Goal: Task Accomplishment & Management: Manage account settings

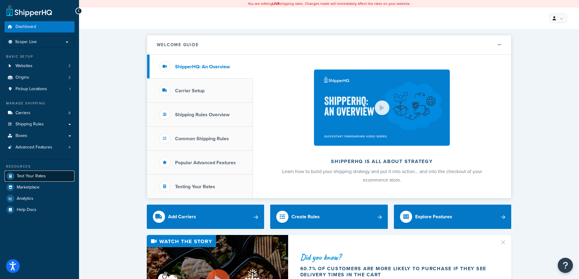
click at [57, 172] on link "Test Your Rates" at bounding box center [40, 176] width 70 height 11
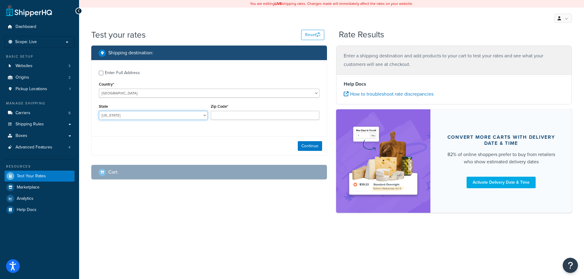
click at [117, 112] on select "Alabama Alaska American Samoa Arizona Arkansas Armed Forces Americas Armed Forc…" at bounding box center [153, 115] width 109 height 9
select select "IL"
click at [99, 111] on select "Alabama Alaska American Samoa Arizona Arkansas Armed Forces Americas Armed Forc…" at bounding box center [153, 115] width 109 height 9
type input "61081"
click at [309, 144] on button "Continue" at bounding box center [310, 146] width 24 height 10
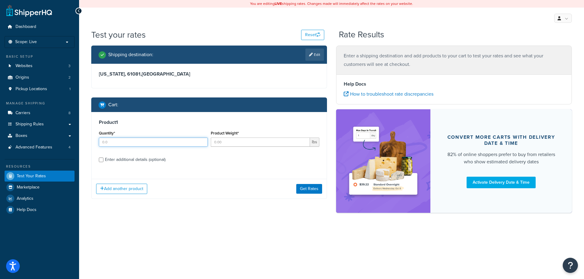
click at [123, 140] on input "Quantity*" at bounding box center [153, 142] width 109 height 9
type input "1.0"
type input "10.65"
click at [134, 162] on div "Enter additional details (optional)" at bounding box center [135, 160] width 60 height 9
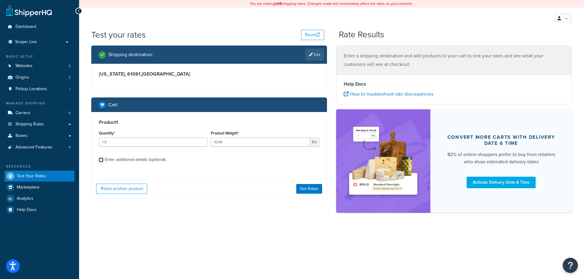
click at [103, 162] on input "Enter additional details (optional)" at bounding box center [101, 160] width 5 height 5
checkbox input "true"
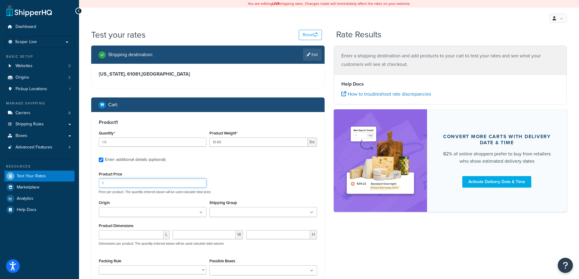
click at [123, 185] on input "1" at bounding box center [153, 183] width 108 height 9
click at [117, 185] on input "1" at bounding box center [153, 183] width 108 height 9
type input "267.75"
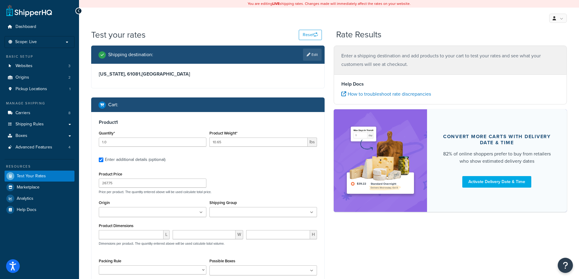
click at [227, 211] on input "Shipping Group" at bounding box center [238, 212] width 54 height 7
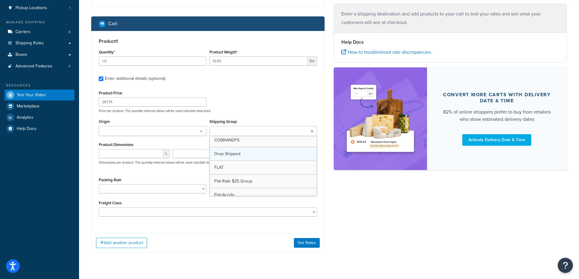
scroll to position [122, 0]
click at [385, 222] on div "Shipping destination : Edit Illinois, 61081 , United States Cart : Product 1 Qu…" at bounding box center [329, 113] width 485 height 299
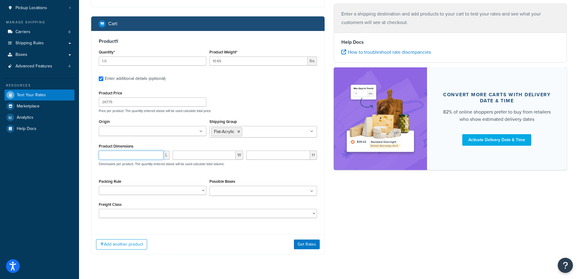
click at [126, 152] on input "number" at bounding box center [131, 155] width 65 height 9
click at [127, 160] on input "number" at bounding box center [131, 155] width 65 height 9
click at [127, 158] on input "number" at bounding box center [131, 155] width 65 height 9
type input "40"
type input "24"
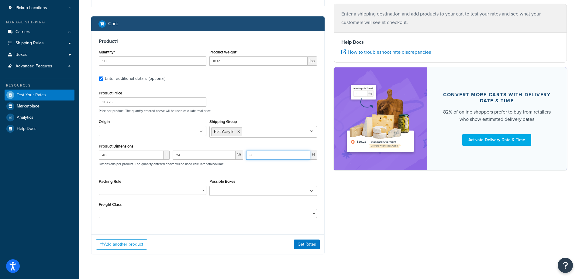
type input "8"
click at [201, 131] on icon at bounding box center [201, 132] width 3 height 4
click at [409, 240] on div "Shipping destination : Edit Illinois, 61081 , United States Cart : Product 1 Qu…" at bounding box center [329, 113] width 485 height 299
click at [305, 245] on button "Get Rates" at bounding box center [307, 245] width 26 height 10
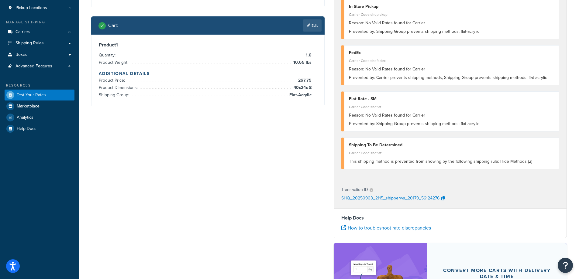
scroll to position [0, 0]
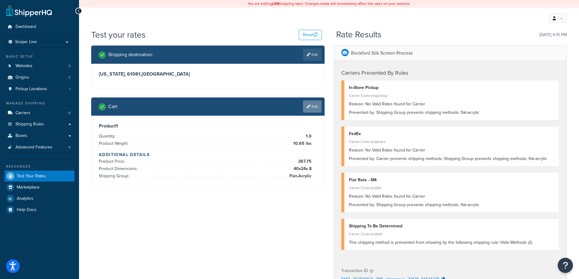
click at [315, 105] on link "Edit" at bounding box center [312, 107] width 19 height 12
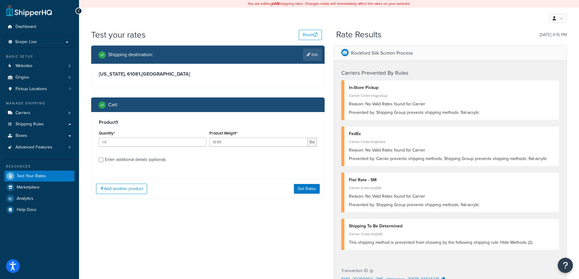
click at [123, 159] on div "Enter additional details (optional)" at bounding box center [135, 160] width 60 height 9
click at [103, 159] on input "Enter additional details (optional)" at bounding box center [101, 160] width 5 height 5
checkbox input "true"
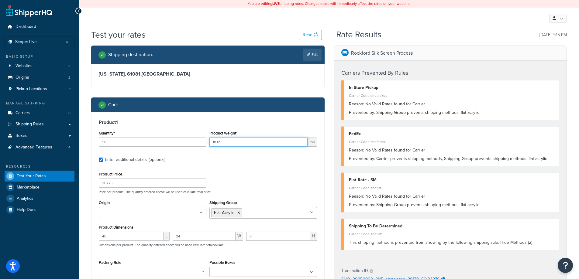
click at [236, 143] on input "10.65" at bounding box center [258, 142] width 98 height 9
drag, startPoint x: 250, startPoint y: 142, endPoint x: 180, endPoint y: 149, distance: 70.5
click at [180, 149] on div "Quantity* 1.0 Product Weight* 10.65 lbs" at bounding box center [207, 140] width 221 height 22
type input "15"
drag, startPoint x: 137, startPoint y: 184, endPoint x: 95, endPoint y: 191, distance: 42.8
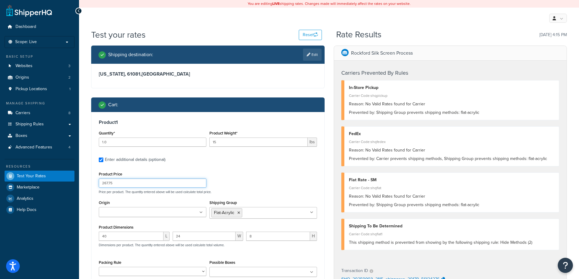
click at [95, 191] on div "Product 1 Quantity* 1.0 Product Weight* 15 lbs Enter additional details (option…" at bounding box center [207, 211] width 233 height 199
type input "315.00"
click at [119, 232] on input "40" at bounding box center [131, 236] width 65 height 9
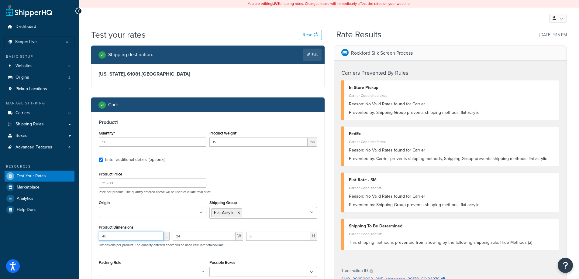
click at [119, 232] on input "40" at bounding box center [131, 236] width 65 height 9
click at [107, 237] on input "40" at bounding box center [131, 236] width 65 height 9
type input "50"
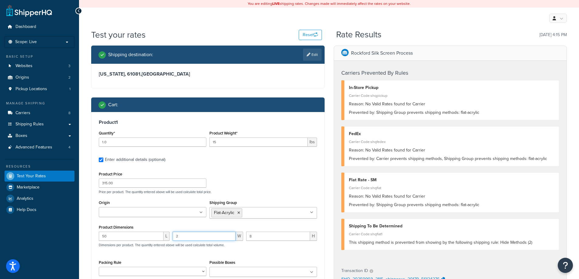
type input "24"
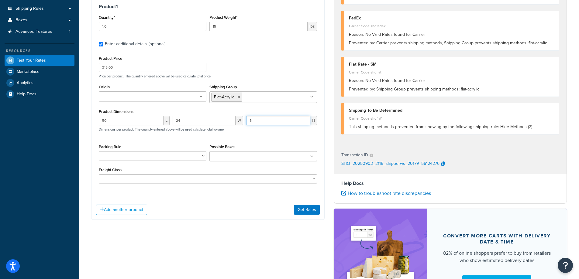
scroll to position [122, 0]
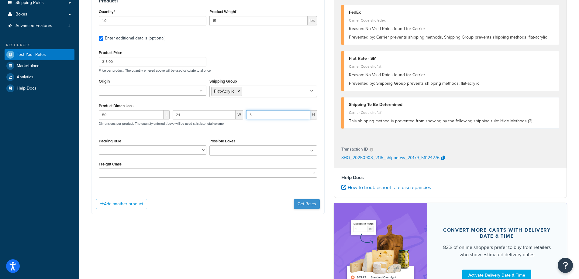
type input "5"
click at [306, 207] on button "Get Rates" at bounding box center [307, 204] width 26 height 10
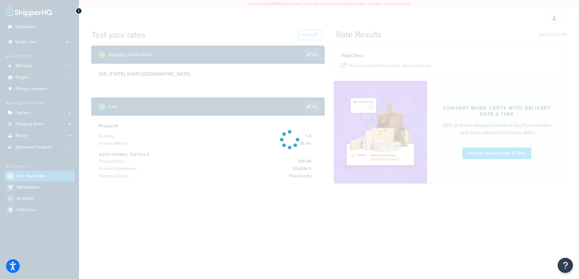
scroll to position [0, 0]
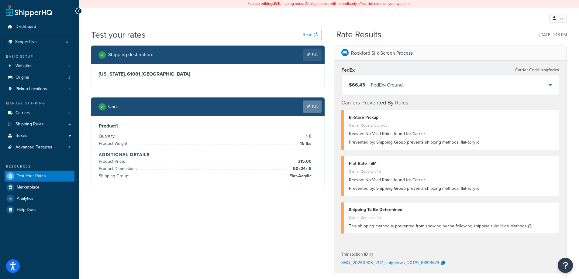
click at [316, 102] on link "Edit" at bounding box center [312, 107] width 19 height 12
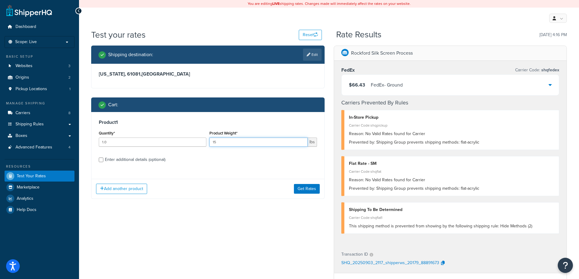
click at [237, 145] on input "15" at bounding box center [258, 142] width 98 height 9
type input "10.625"
click at [125, 157] on div "Enter additional details (optional)" at bounding box center [135, 160] width 60 height 9
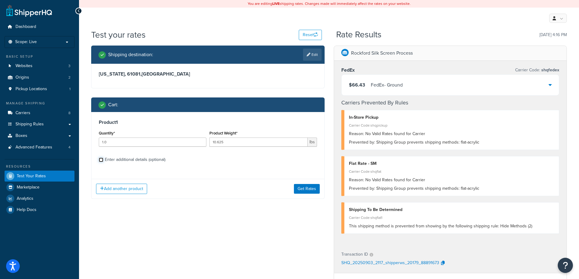
click at [103, 158] on input "Enter additional details (optional)" at bounding box center [101, 160] width 5 height 5
checkbox input "true"
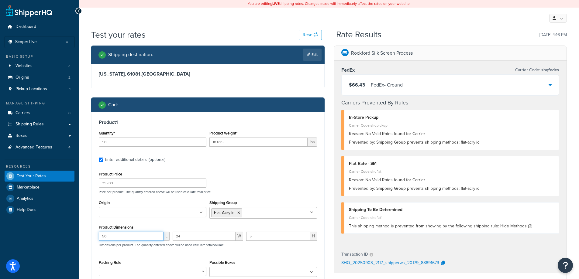
click at [112, 236] on input "50" at bounding box center [131, 236] width 65 height 9
type input "40"
type input "24"
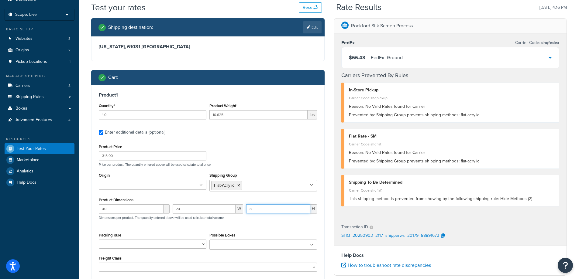
scroll to position [122, 0]
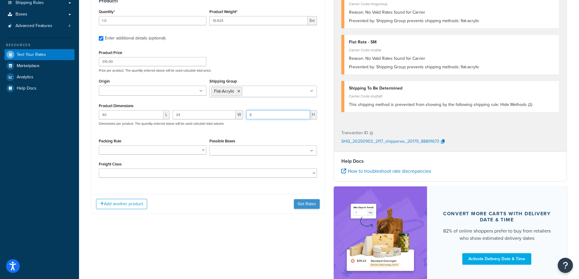
type input "8"
click at [299, 202] on button "Get Rates" at bounding box center [307, 204] width 26 height 10
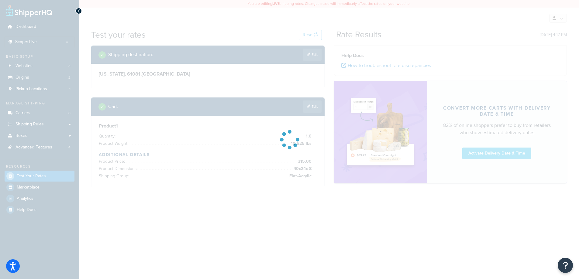
scroll to position [0, 0]
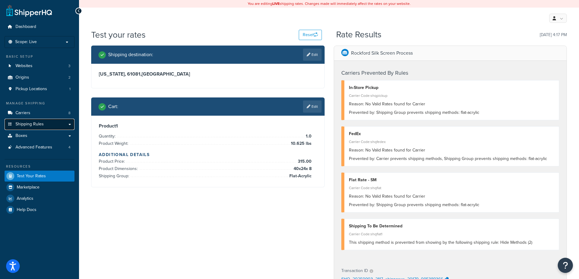
click at [72, 125] on link "Shipping Rules" at bounding box center [40, 124] width 70 height 11
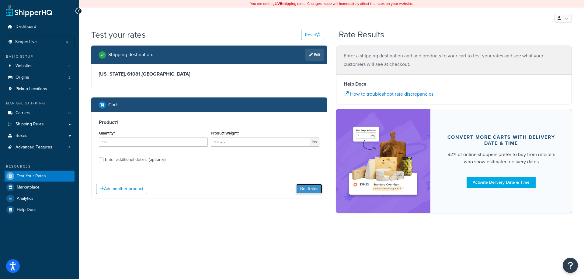
click at [309, 187] on button "Get Rates" at bounding box center [309, 189] width 26 height 10
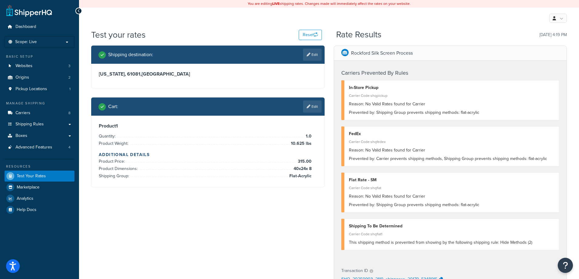
click at [350, 159] on span "Prevented by:" at bounding box center [362, 159] width 26 height 6
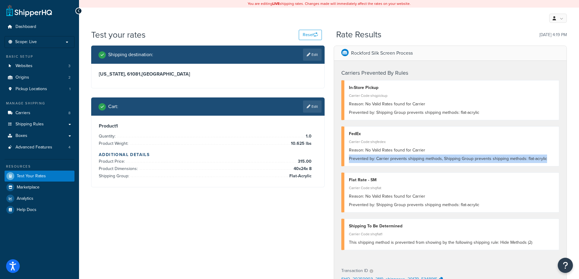
drag, startPoint x: 349, startPoint y: 159, endPoint x: 548, endPoint y: 159, distance: 199.1
click at [548, 159] on div "Prevented by: Carrier prevents shipping methods, Shipping Group prevents shippi…" at bounding box center [452, 159] width 206 height 9
copy div "Prevented by: Carrier prevents shipping methods, Shipping Group prevents shippi…"
click at [302, 36] on button "Reset" at bounding box center [310, 35] width 23 height 10
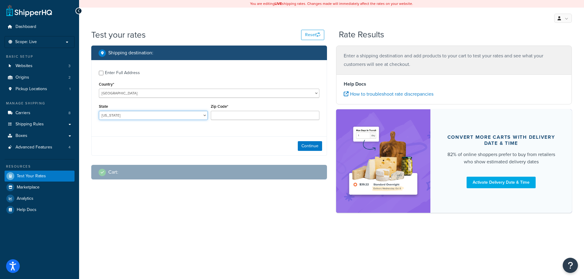
click at [124, 116] on select "[US_STATE] [US_STATE] [US_STATE] [US_STATE] [US_STATE] Armed Forces Americas Ar…" at bounding box center [153, 115] width 109 height 9
select select "IL"
click at [99, 111] on select "[US_STATE] [US_STATE] [US_STATE] [US_STATE] [US_STATE] Armed Forces Americas Ar…" at bounding box center [153, 115] width 109 height 9
type input "61081"
click at [302, 149] on button "Continue" at bounding box center [310, 146] width 24 height 10
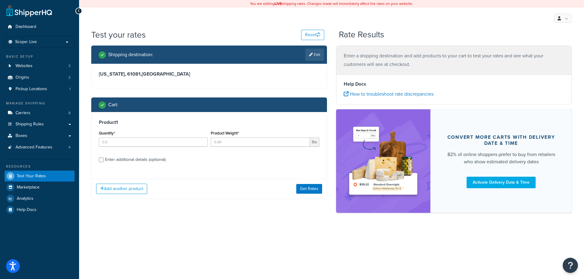
click at [133, 137] on div "Quantity*" at bounding box center [153, 138] width 109 height 18
click at [123, 140] on input "Quantity*" at bounding box center [153, 142] width 109 height 9
type input "1.0"
type input "10.625"
click at [99, 158] on input "Enter additional details (optional)" at bounding box center [101, 160] width 5 height 5
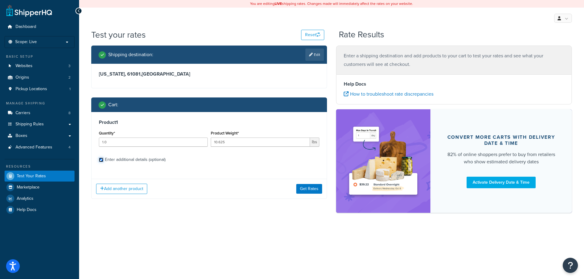
checkbox input "true"
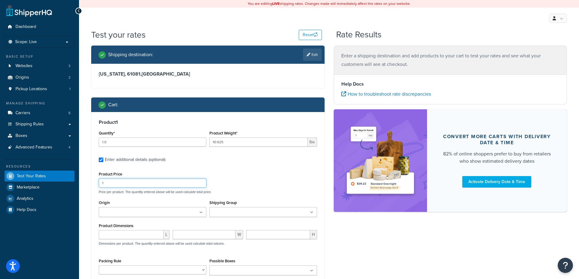
click at [110, 185] on input "1" at bounding box center [153, 183] width 108 height 9
click at [132, 186] on input "1" at bounding box center [153, 183] width 108 height 9
click at [132, 185] on input "1" at bounding box center [153, 183] width 108 height 9
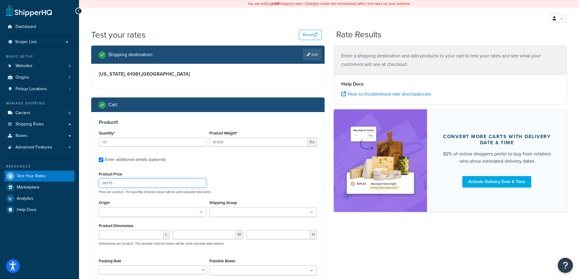
type input "267.75"
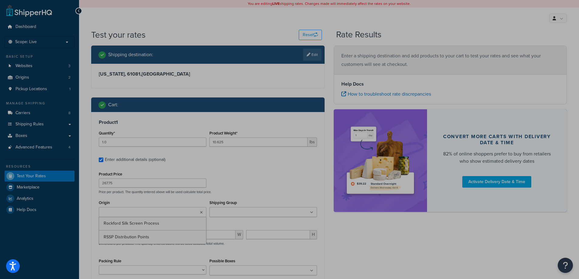
drag, startPoint x: 277, startPoint y: 206, endPoint x: 270, endPoint y: 211, distance: 8.7
click at [276, 206] on div "Shipping Group 2 SIDED DEALER Ag-Ground APPARELPROMO Client Inventory - Their W…" at bounding box center [263, 208] width 108 height 19
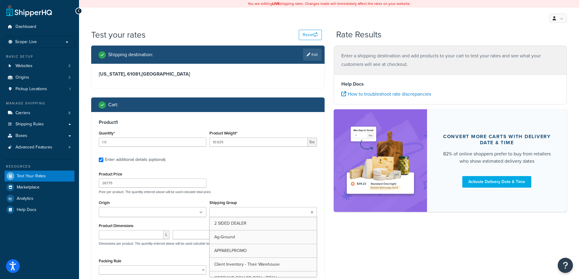
click at [269, 212] on ul at bounding box center [263, 212] width 108 height 10
type input "f"
click at [139, 242] on div "L" at bounding box center [134, 239] width 74 height 14
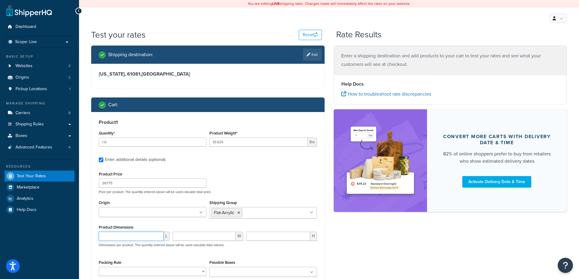
click at [135, 237] on input "number" at bounding box center [131, 236] width 65 height 9
click at [110, 239] on input "number" at bounding box center [131, 236] width 65 height 9
type input "40"
type input "24"
type input "8"
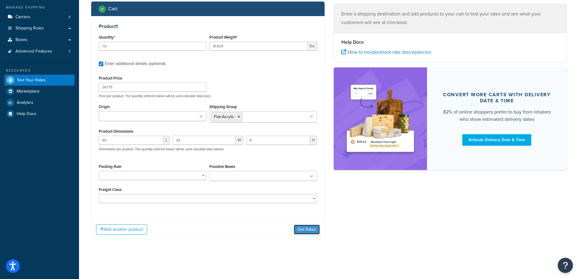
click at [308, 230] on button "Get Rates" at bounding box center [307, 230] width 26 height 10
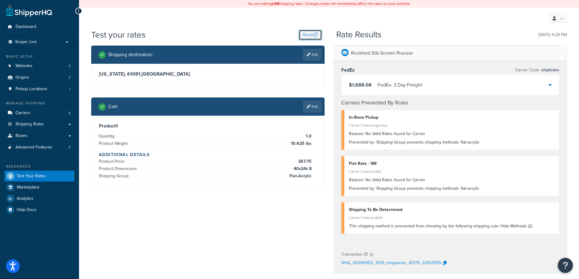
click at [299, 34] on button "Reset" at bounding box center [310, 35] width 23 height 10
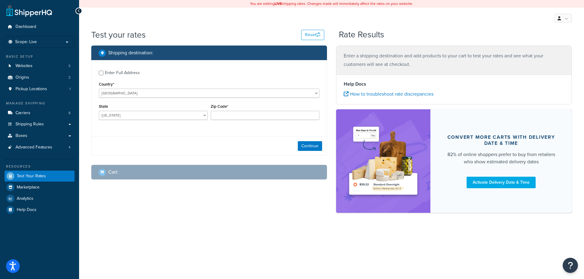
click at [116, 73] on div "Enter Full Address" at bounding box center [122, 73] width 35 height 9
click at [103, 73] on input "Enter Full Address" at bounding box center [101, 73] width 5 height 5
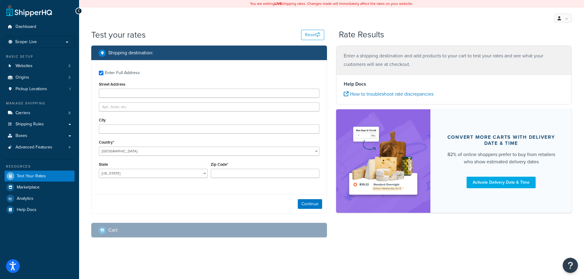
click at [112, 69] on div "Enter Full Address" at bounding box center [122, 73] width 35 height 9
click at [103, 71] on input "Enter Full Address" at bounding box center [101, 73] width 5 height 5
checkbox input "false"
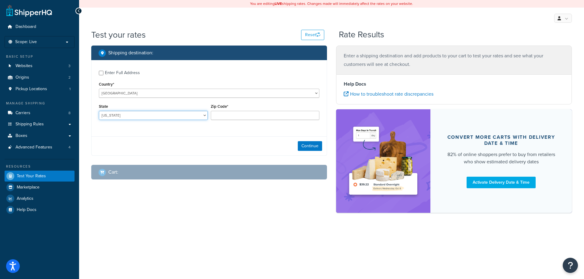
click at [123, 114] on select "Alabama Alaska American Samoa Arizona Arkansas Armed Forces Americas Armed Forc…" at bounding box center [153, 115] width 109 height 9
select select "IL"
click at [99, 111] on select "Alabama Alaska American Samoa Arizona Arkansas Armed Forces Americas Armed Forc…" at bounding box center [153, 115] width 109 height 9
type input "61081"
drag, startPoint x: 317, startPoint y: 140, endPoint x: 311, endPoint y: 145, distance: 7.4
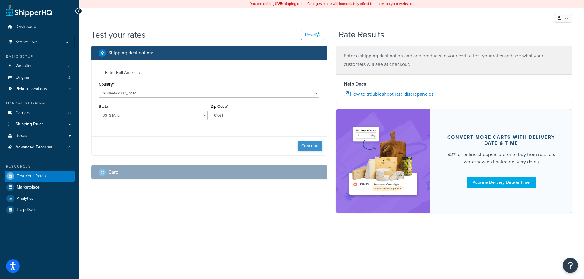
click at [316, 140] on div "Continue" at bounding box center [208, 145] width 235 height 19
click at [309, 147] on button "Continue" at bounding box center [310, 146] width 24 height 10
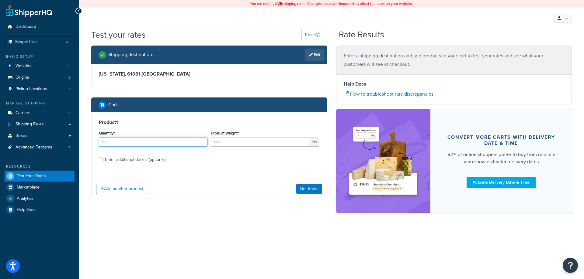
click at [128, 143] on input "Quantity*" at bounding box center [153, 142] width 109 height 9
type input "1"
type input "267.75"
click at [99, 158] on input "Enter additional details (optional)" at bounding box center [101, 160] width 5 height 5
checkbox input "true"
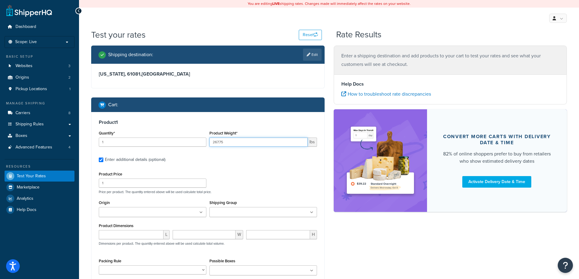
drag, startPoint x: 226, startPoint y: 140, endPoint x: 212, endPoint y: 141, distance: 13.2
click at [214, 140] on input "267.75" at bounding box center [258, 142] width 98 height 9
type input "2"
type input "10.625"
click at [144, 181] on input "1" at bounding box center [153, 183] width 108 height 9
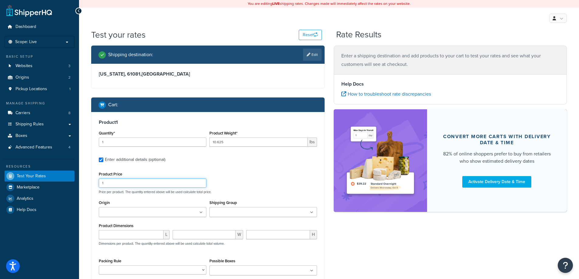
click at [144, 181] on input "1" at bounding box center [153, 183] width 108 height 9
type input "267.75"
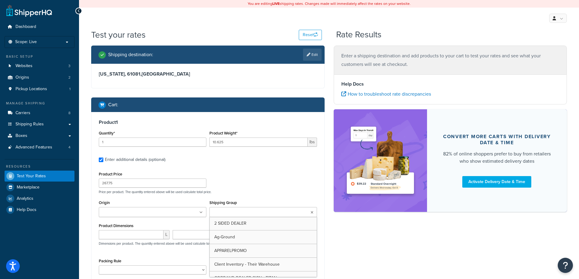
click at [222, 213] on input "Shipping Group" at bounding box center [238, 212] width 54 height 7
type input "f"
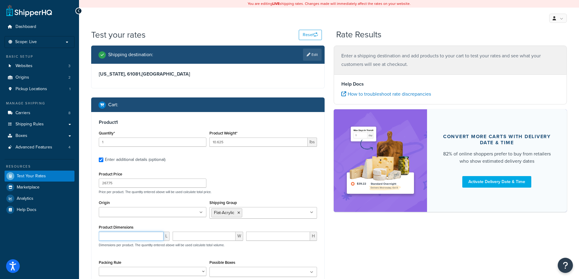
click at [130, 237] on input "number" at bounding box center [131, 236] width 65 height 9
type input "40"
type input "24"
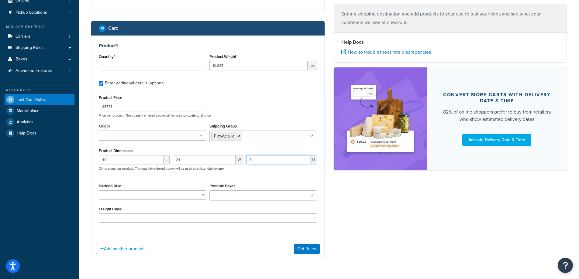
scroll to position [81, 0]
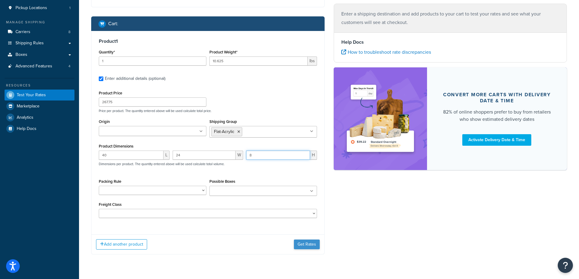
type input "8"
click at [301, 245] on button "Get Rates" at bounding box center [307, 245] width 26 height 10
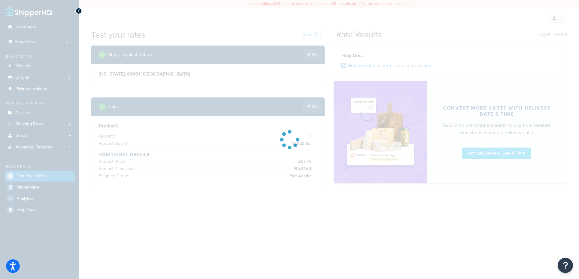
scroll to position [0, 0]
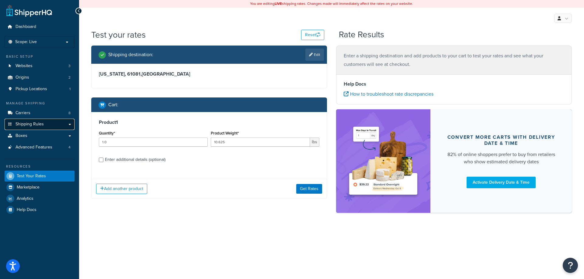
click at [70, 119] on link "Shipping Rules" at bounding box center [40, 124] width 70 height 11
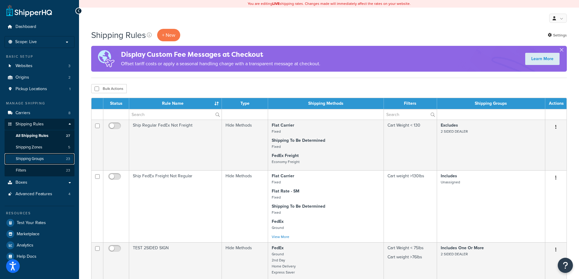
click at [48, 158] on link "Shipping Groups 23" at bounding box center [40, 159] width 70 height 11
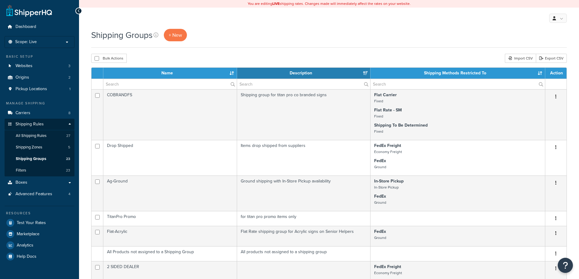
select select "15"
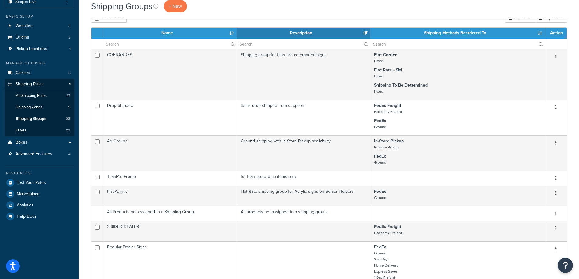
scroll to position [40, 0]
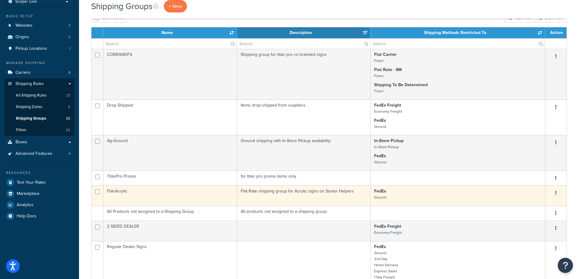
click at [390, 195] on p "FedEx Ground" at bounding box center [457, 194] width 167 height 12
click at [554, 191] on button "button" at bounding box center [556, 193] width 9 height 10
click at [535, 202] on link "Edit" at bounding box center [531, 205] width 48 height 12
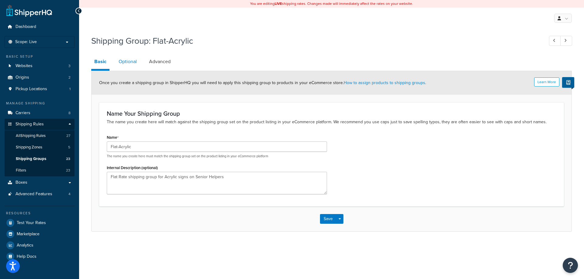
click at [129, 60] on link "Optional" at bounding box center [128, 61] width 24 height 15
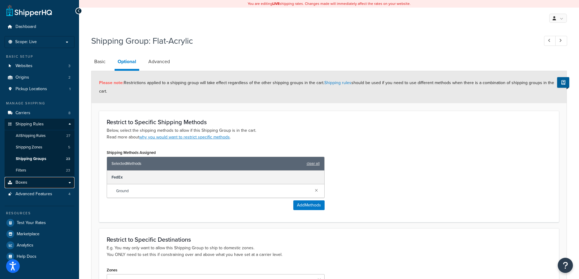
click at [30, 183] on link "Boxes" at bounding box center [40, 182] width 70 height 11
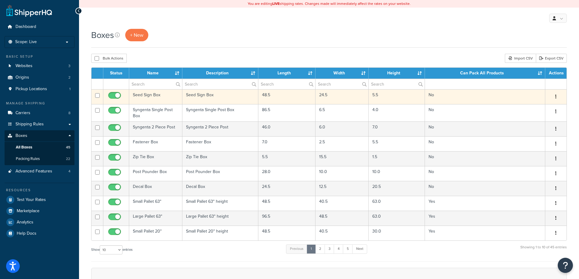
click at [556, 97] on icon "button" at bounding box center [555, 97] width 1 height 4
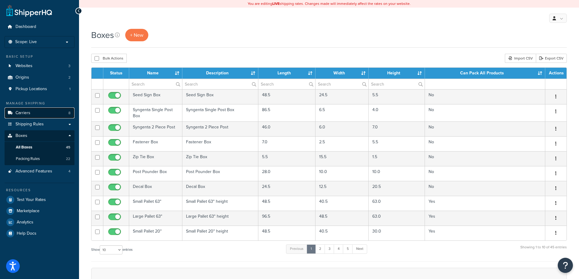
click at [66, 112] on link "Carriers 8" at bounding box center [40, 113] width 70 height 11
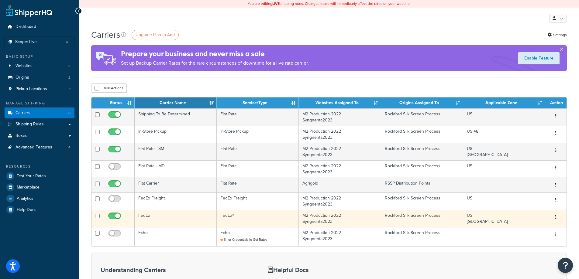
click at [556, 216] on icon "button" at bounding box center [555, 217] width 1 height 4
click at [530, 232] on link "Edit" at bounding box center [531, 230] width 48 height 12
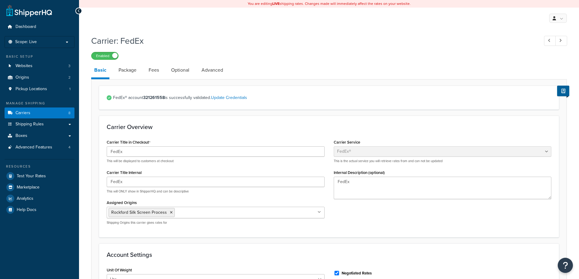
select select "fedEx"
select select "REGULAR_PICKUP"
select select "YOUR_PACKAGING"
click at [70, 126] on link "Shipping Rules" at bounding box center [40, 124] width 70 height 11
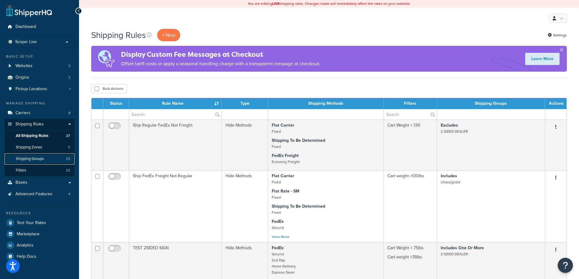
click at [64, 159] on link "Shipping Groups 23" at bounding box center [40, 159] width 70 height 11
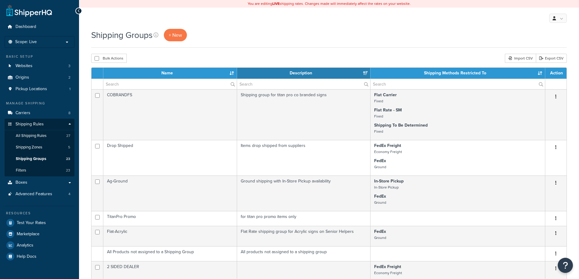
select select "15"
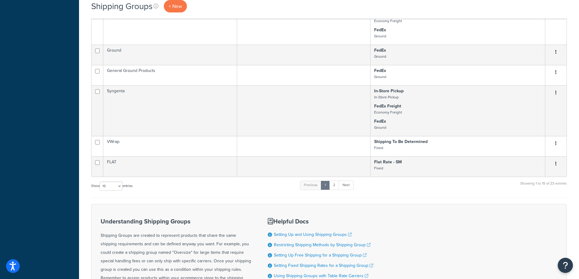
scroll to position [365, 0]
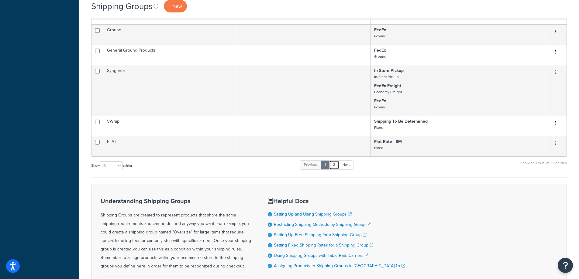
click at [336, 167] on link "2" at bounding box center [334, 164] width 10 height 9
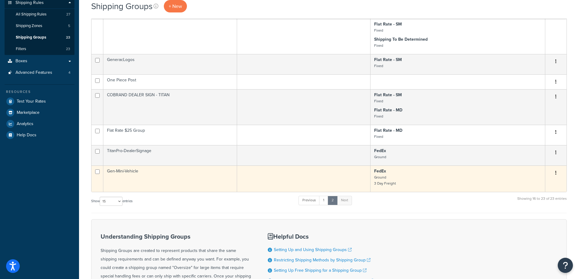
scroll to position [223, 0]
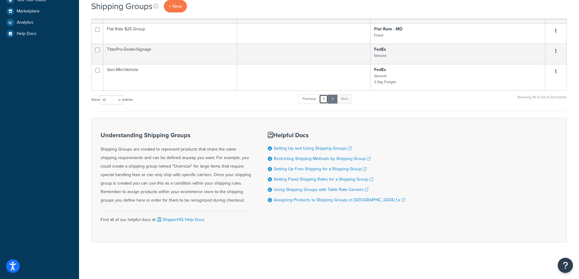
click at [326, 97] on link "1" at bounding box center [323, 99] width 9 height 9
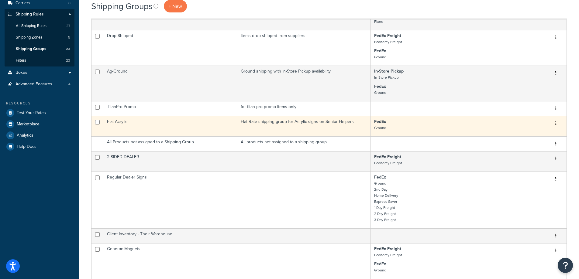
scroll to position [107, 0]
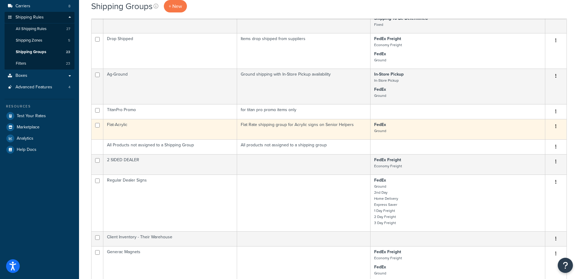
click at [557, 128] on button "button" at bounding box center [556, 127] width 9 height 10
click at [533, 137] on link "Edit" at bounding box center [531, 139] width 48 height 12
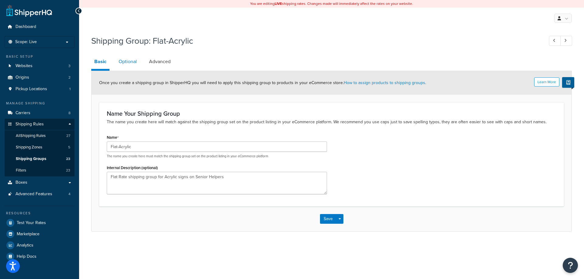
click at [125, 64] on link "Optional" at bounding box center [128, 61] width 24 height 15
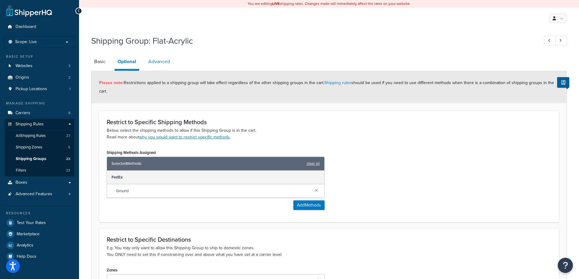
click at [157, 59] on link "Advanced" at bounding box center [159, 61] width 28 height 15
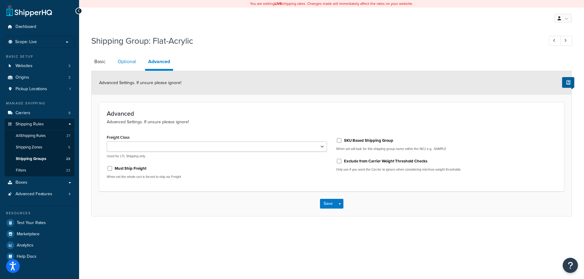
click at [127, 68] on link "Optional" at bounding box center [127, 61] width 24 height 15
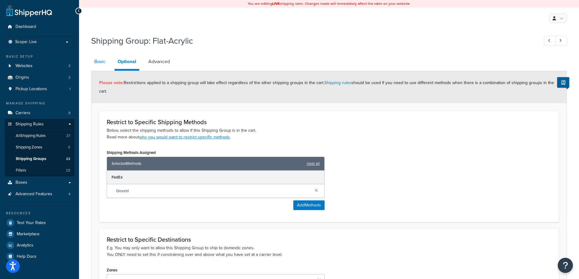
click at [99, 59] on link "Basic" at bounding box center [99, 61] width 17 height 15
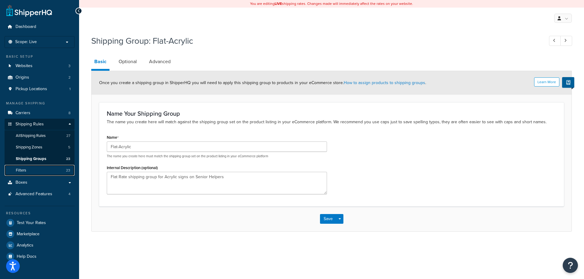
click at [52, 169] on link "Filters 23" at bounding box center [40, 170] width 70 height 11
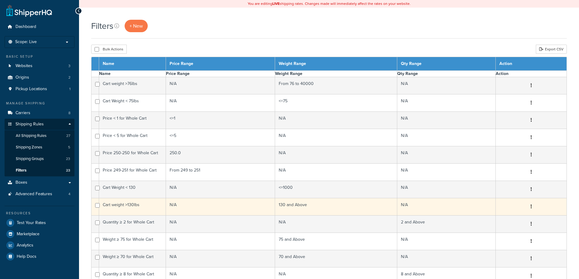
select select "15"
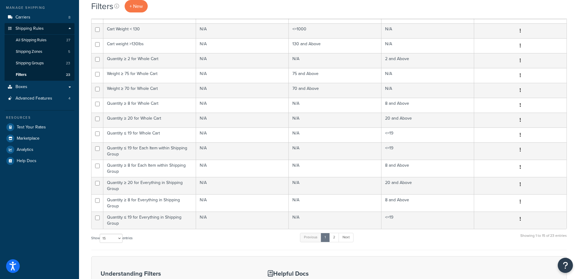
scroll to position [122, 0]
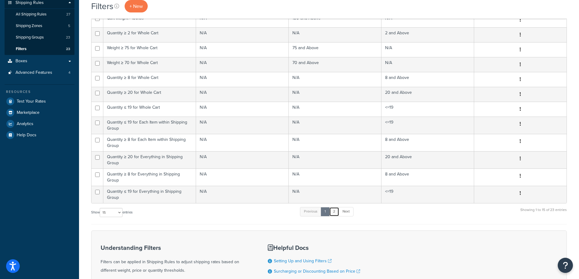
click at [337, 210] on link "2" at bounding box center [334, 211] width 10 height 9
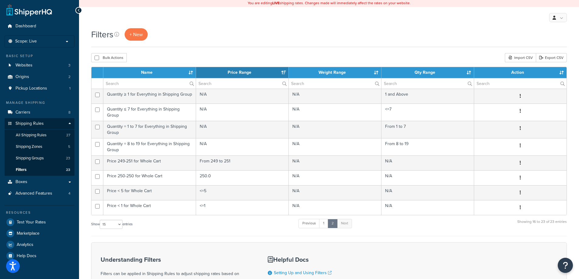
scroll to position [0, 0]
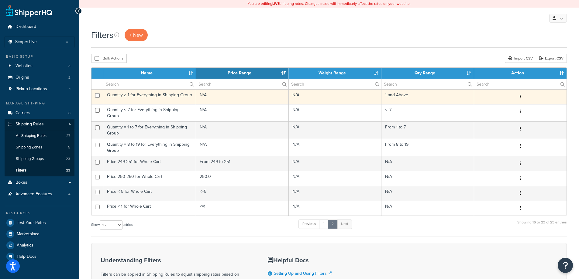
click at [519, 98] on button "button" at bounding box center [520, 97] width 9 height 10
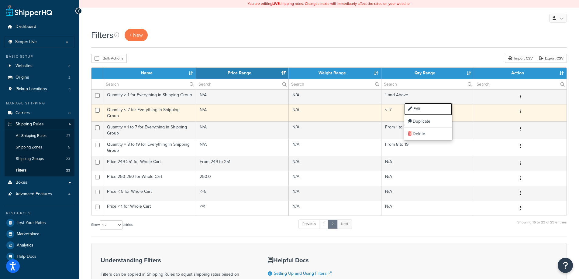
click at [416, 110] on link "Edit" at bounding box center [428, 109] width 48 height 12
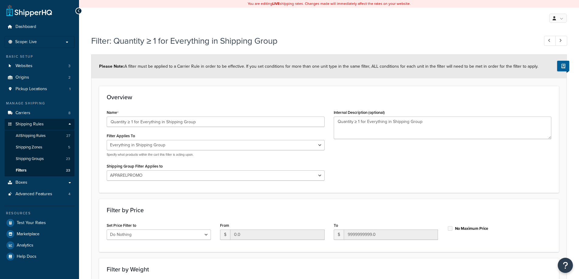
select select "SHIPPING_GROUP"
select select "251463"
select select "range"
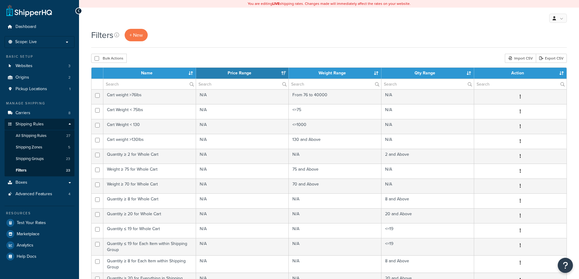
select select "15"
click at [53, 160] on link "Shipping Groups 23" at bounding box center [40, 159] width 70 height 11
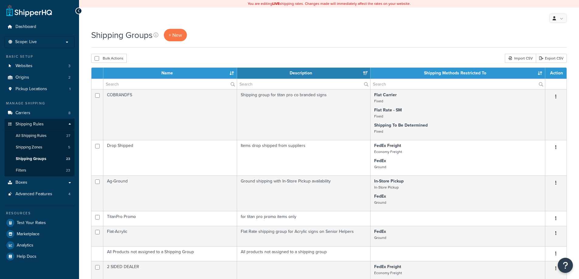
select select "15"
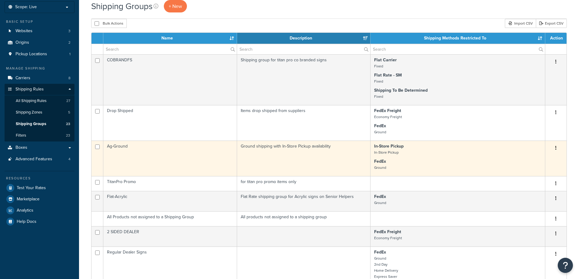
scroll to position [81, 0]
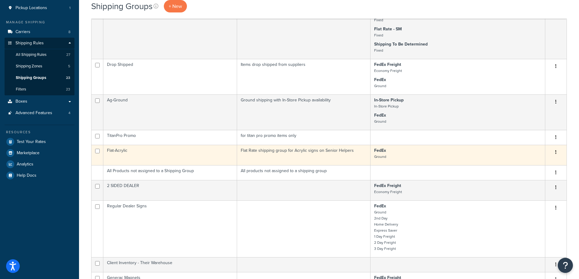
click at [557, 154] on button "button" at bounding box center [556, 153] width 9 height 10
click at [546, 165] on link "Edit" at bounding box center [531, 165] width 48 height 12
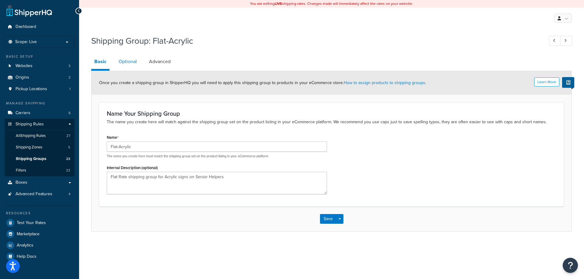
click at [123, 58] on link "Optional" at bounding box center [128, 61] width 24 height 15
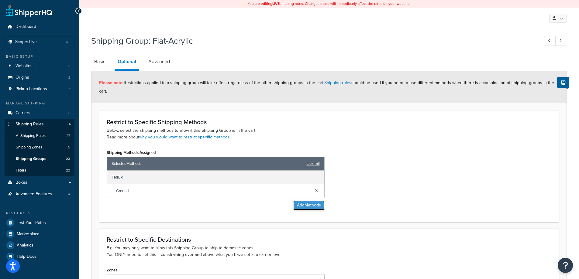
click at [305, 207] on button "Add Methods" at bounding box center [308, 206] width 31 height 10
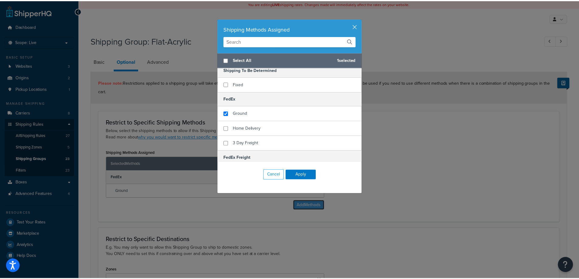
scroll to position [122, 0]
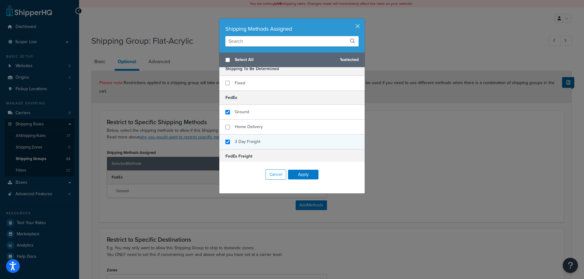
checkbox input "true"
click at [251, 140] on span "3 Day Freight" at bounding box center [248, 142] width 26 height 6
click at [304, 175] on button "Apply" at bounding box center [303, 175] width 30 height 10
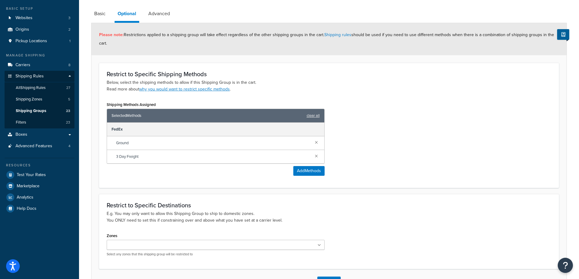
scroll to position [81, 0]
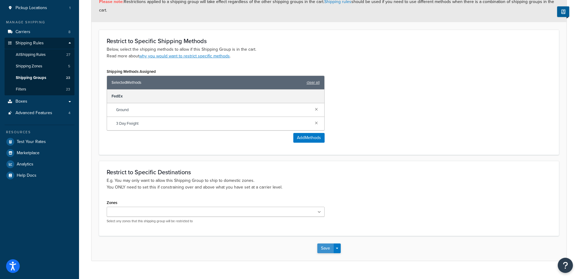
click at [328, 247] on button "Save" at bounding box center [325, 249] width 16 height 10
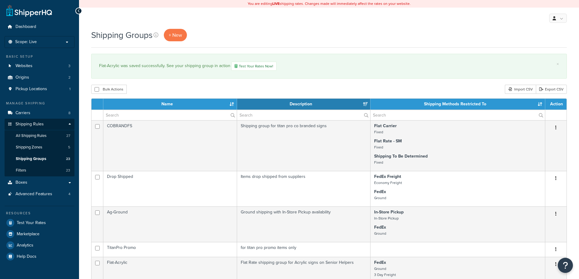
select select "15"
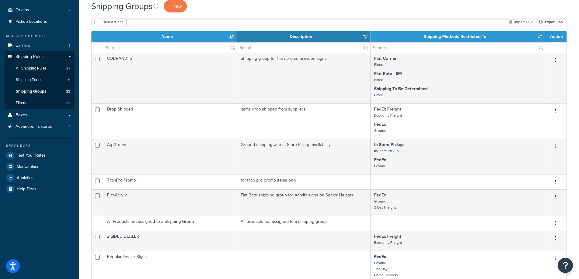
scroll to position [40, 0]
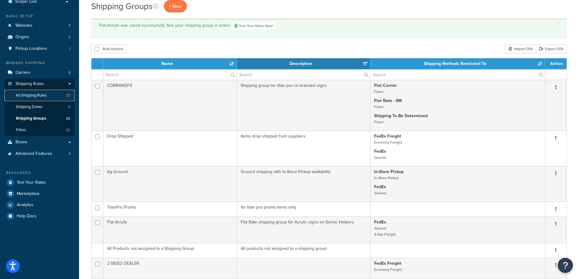
click at [52, 96] on link "All Shipping Rules 27" at bounding box center [40, 95] width 70 height 11
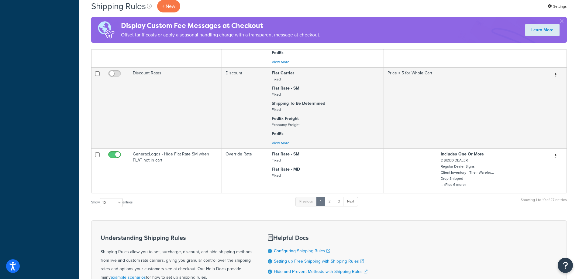
scroll to position [486, 0]
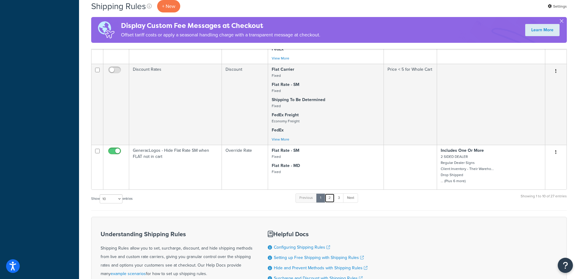
click at [331, 198] on link "2" at bounding box center [330, 198] width 10 height 9
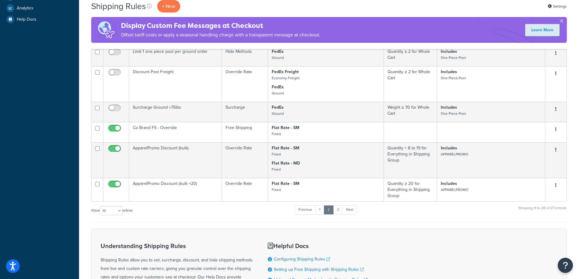
scroll to position [284, 0]
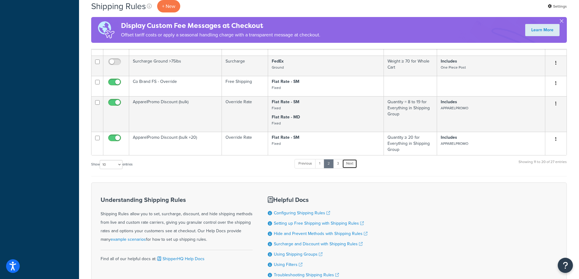
click at [352, 161] on link "Next" at bounding box center [349, 163] width 15 height 9
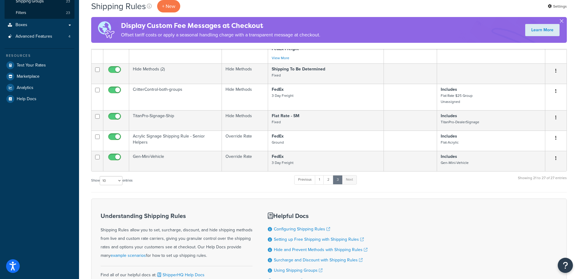
scroll to position [144, 0]
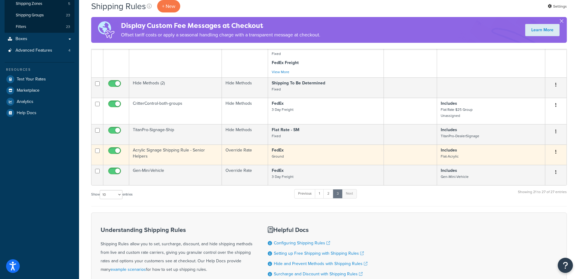
click at [553, 152] on button "button" at bounding box center [556, 152] width 9 height 10
click at [542, 162] on link "Edit" at bounding box center [536, 163] width 48 height 12
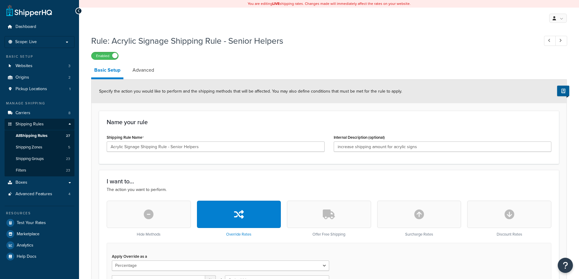
select select "PERCENTAGE"
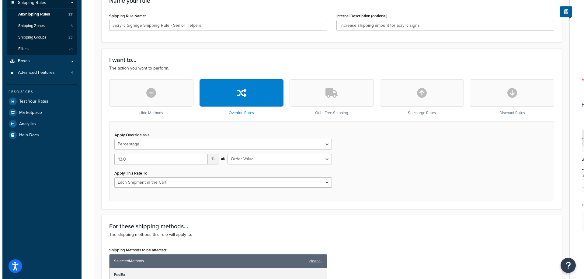
scroll to position [243, 0]
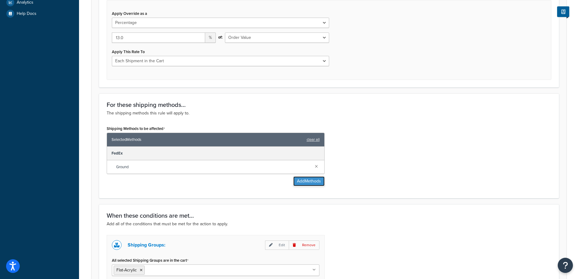
click at [304, 180] on button "Add Methods" at bounding box center [308, 182] width 31 height 10
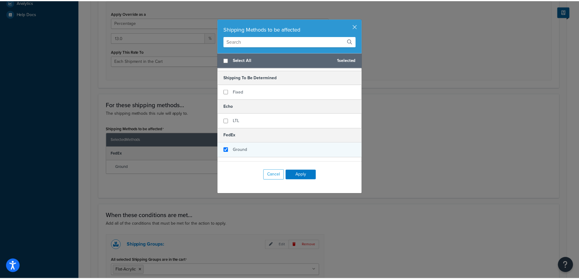
scroll to position [162, 0]
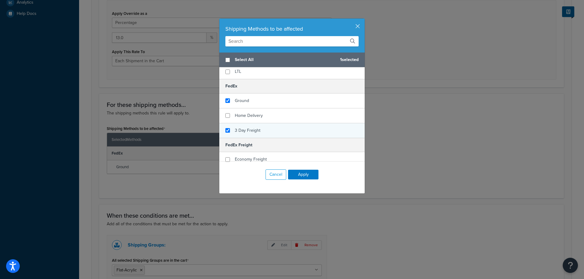
checkbox input "true"
click at [229, 131] on div "3 Day Freight" at bounding box center [291, 130] width 145 height 15
click at [296, 170] on button "Apply" at bounding box center [303, 175] width 30 height 10
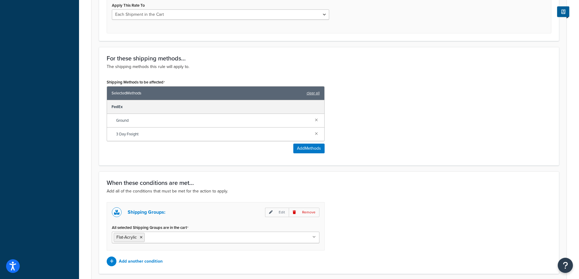
scroll to position [341, 0]
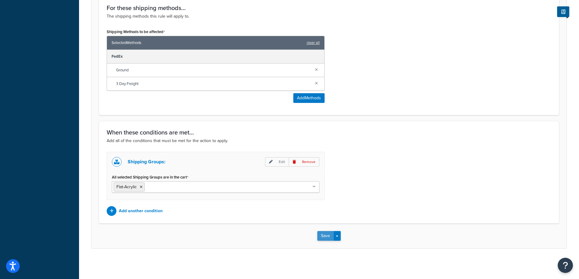
click at [326, 236] on button "Save" at bounding box center [325, 236] width 16 height 10
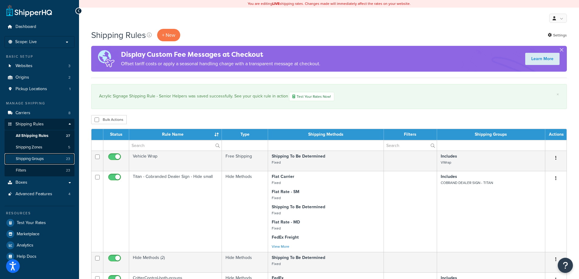
click at [32, 157] on span "Shipping Groups" at bounding box center [30, 159] width 28 height 5
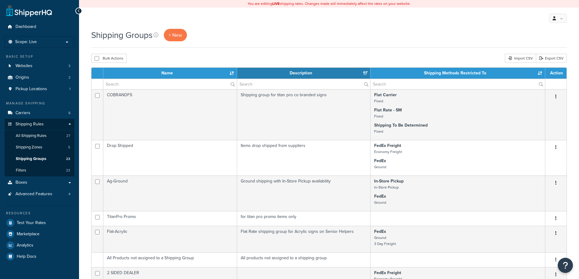
select select "15"
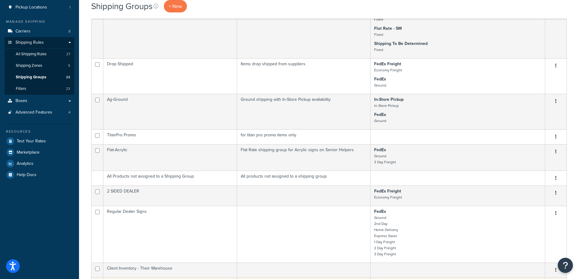
scroll to position [81, 0]
click at [40, 55] on span "All Shipping Rules" at bounding box center [31, 54] width 31 height 5
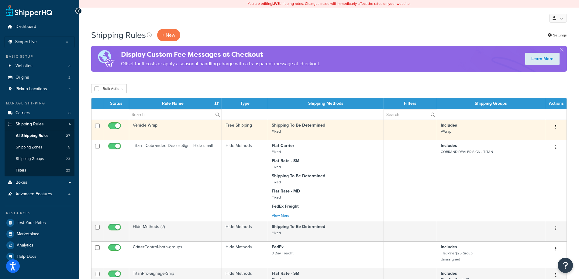
click at [555, 130] on button "button" at bounding box center [556, 128] width 9 height 10
click at [536, 140] on link "Edit" at bounding box center [536, 139] width 48 height 12
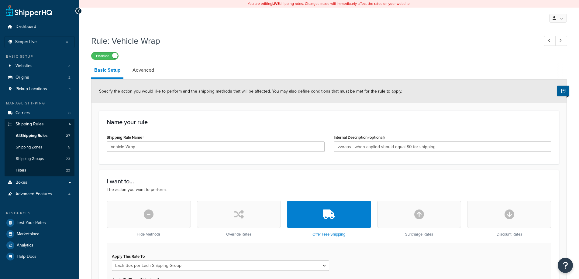
select select "BOX"
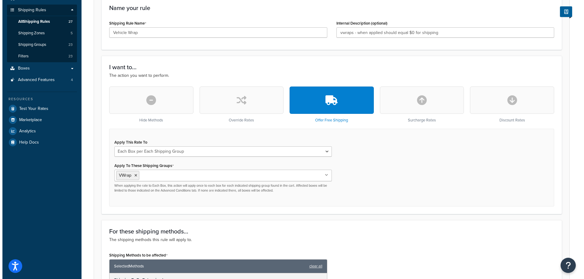
scroll to position [162, 0]
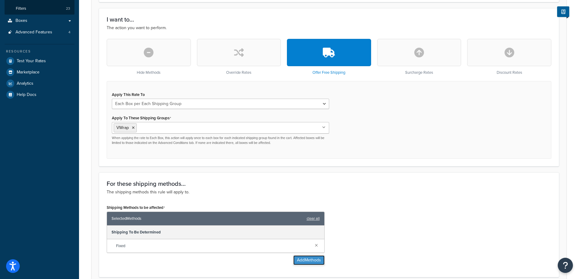
click at [312, 261] on button "Add Methods" at bounding box center [308, 261] width 31 height 10
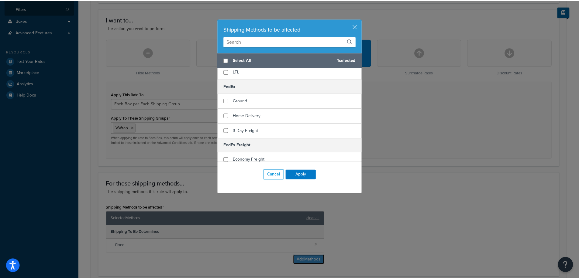
scroll to position [167, 0]
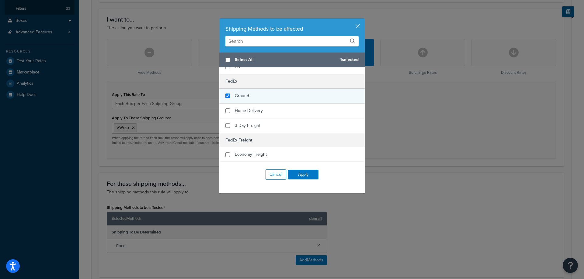
checkbox input "true"
click at [232, 96] on div "Ground" at bounding box center [291, 96] width 145 height 15
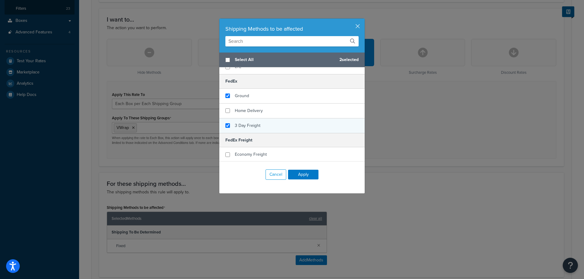
checkbox input "true"
click at [225, 129] on div "3 Day Freight" at bounding box center [291, 126] width 145 height 15
click at [303, 176] on button "Apply" at bounding box center [303, 175] width 30 height 10
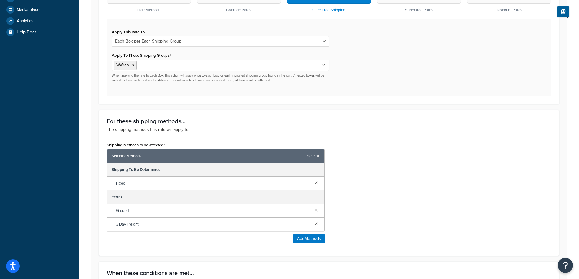
scroll to position [324, 0]
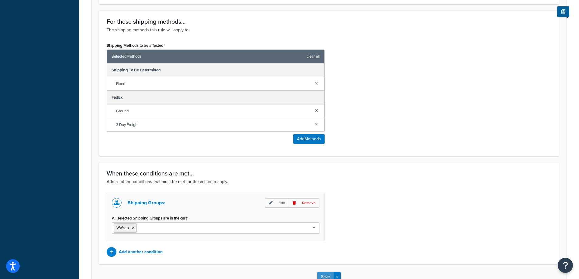
click at [324, 274] on button "Save" at bounding box center [325, 277] width 16 height 10
